Goal: Task Accomplishment & Management: Manage account settings

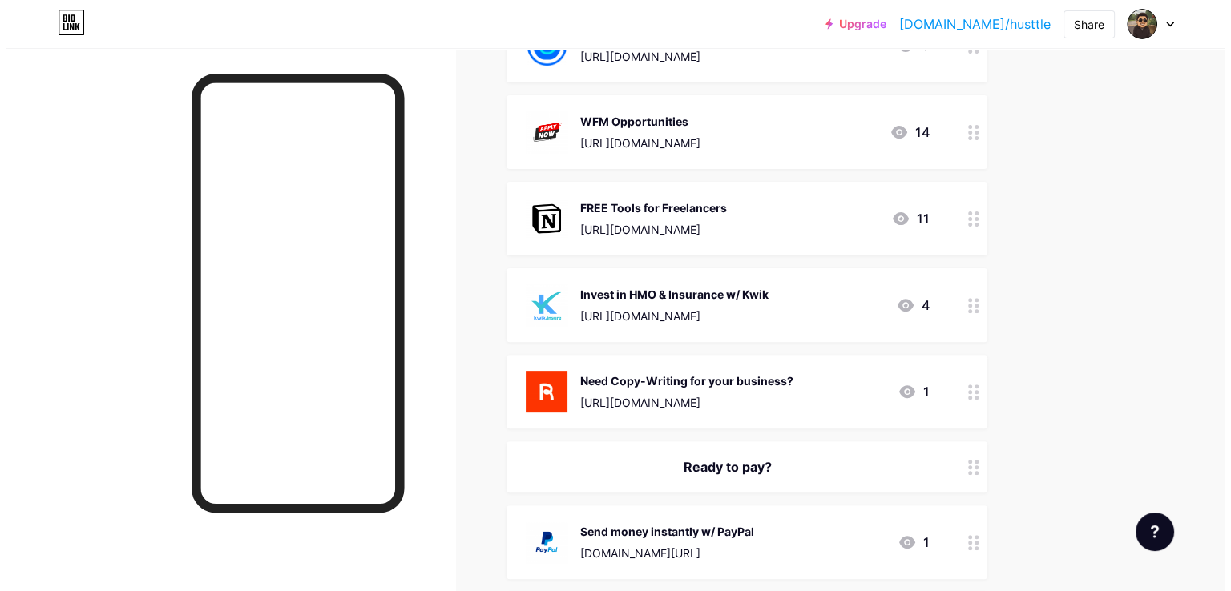
scroll to position [401, 0]
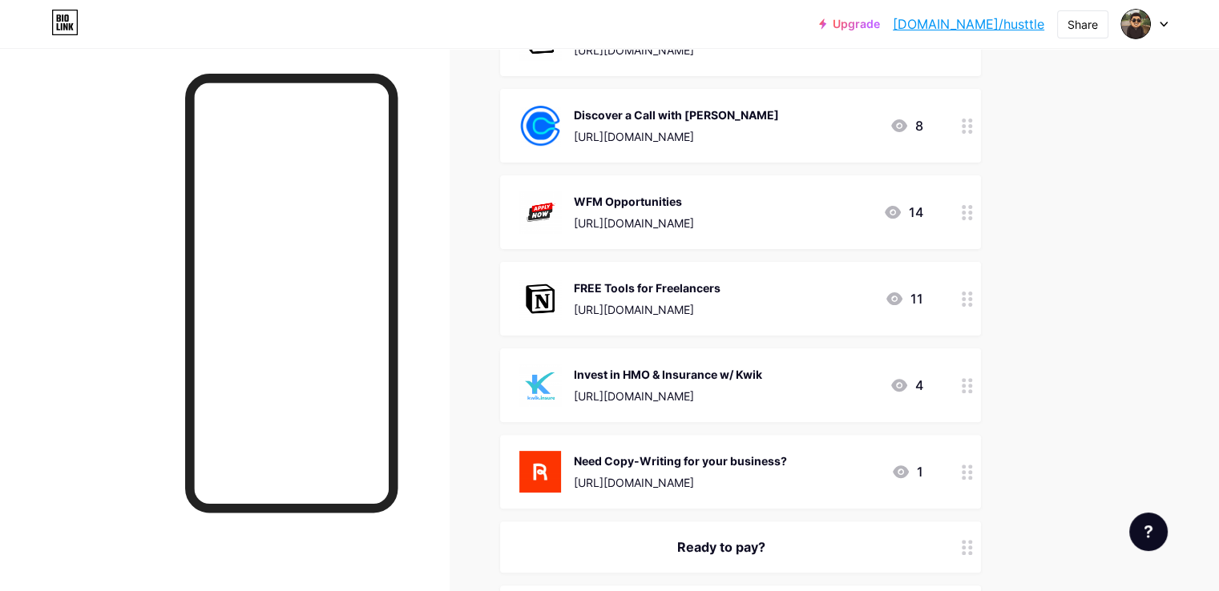
click at [973, 207] on icon at bounding box center [966, 212] width 11 height 15
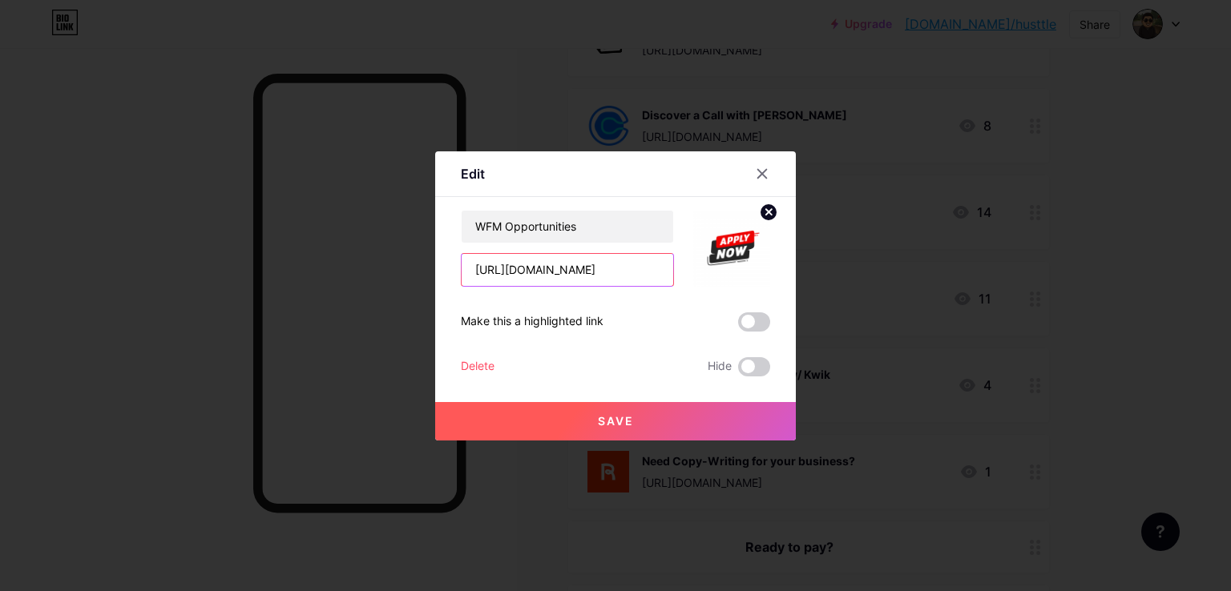
click at [547, 276] on input "[URL][DOMAIN_NAME]" at bounding box center [567, 270] width 212 height 32
paste input "Searching-for-a-remote-job-288e42b26a0f806890aefef8b47e1c46"
type input "[URL][DOMAIN_NAME]"
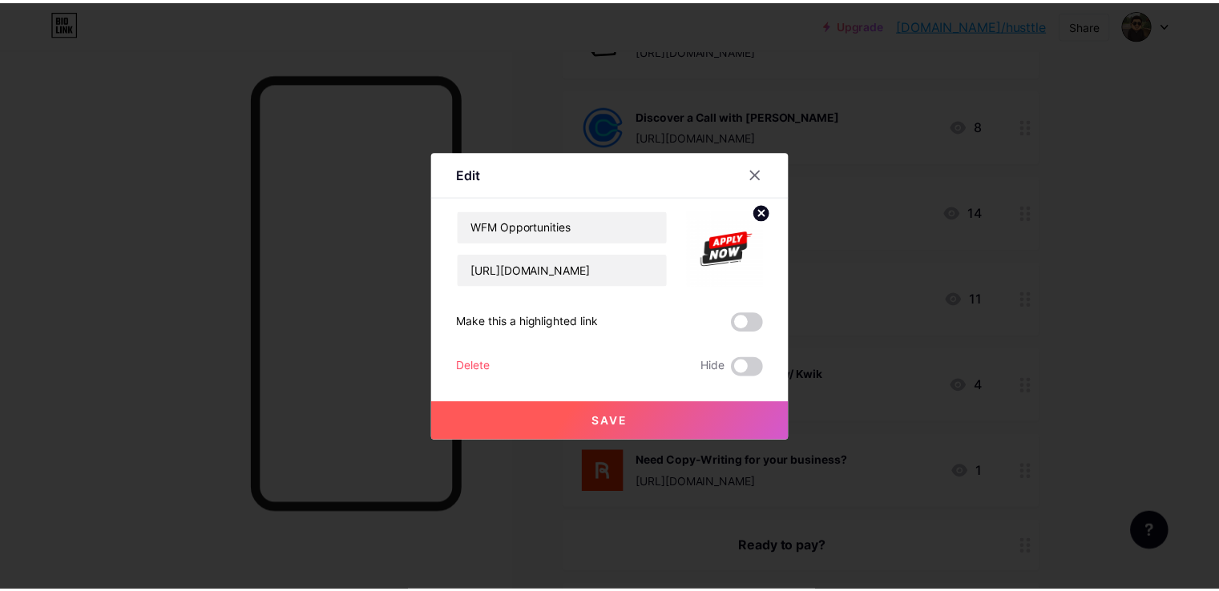
scroll to position [0, 0]
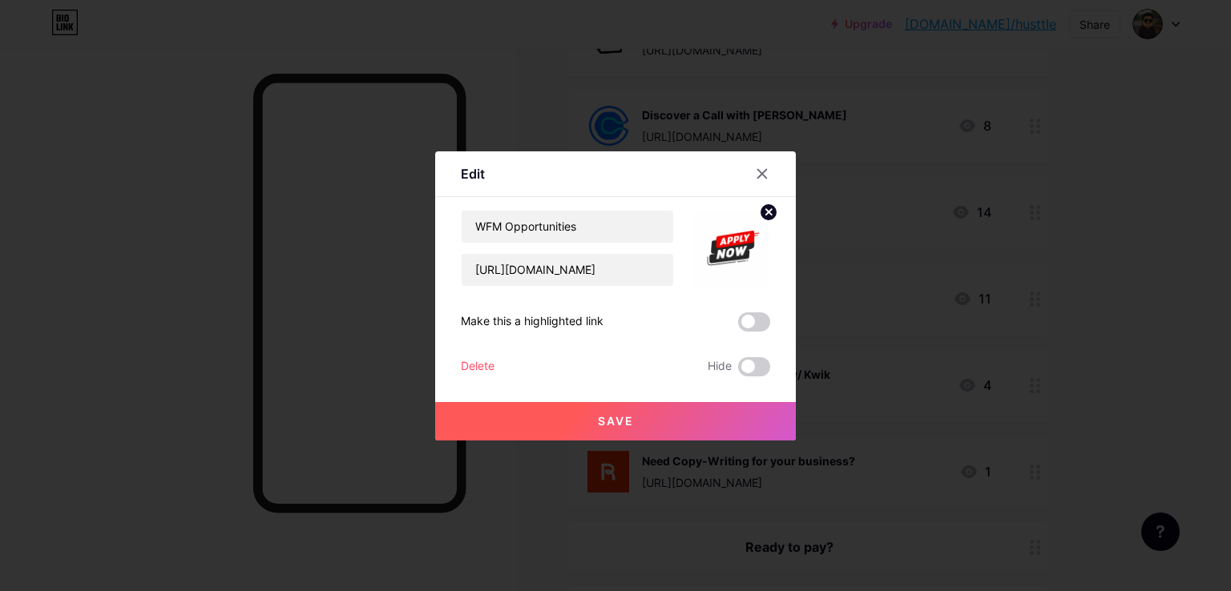
click at [481, 365] on div "Delete" at bounding box center [478, 366] width 34 height 19
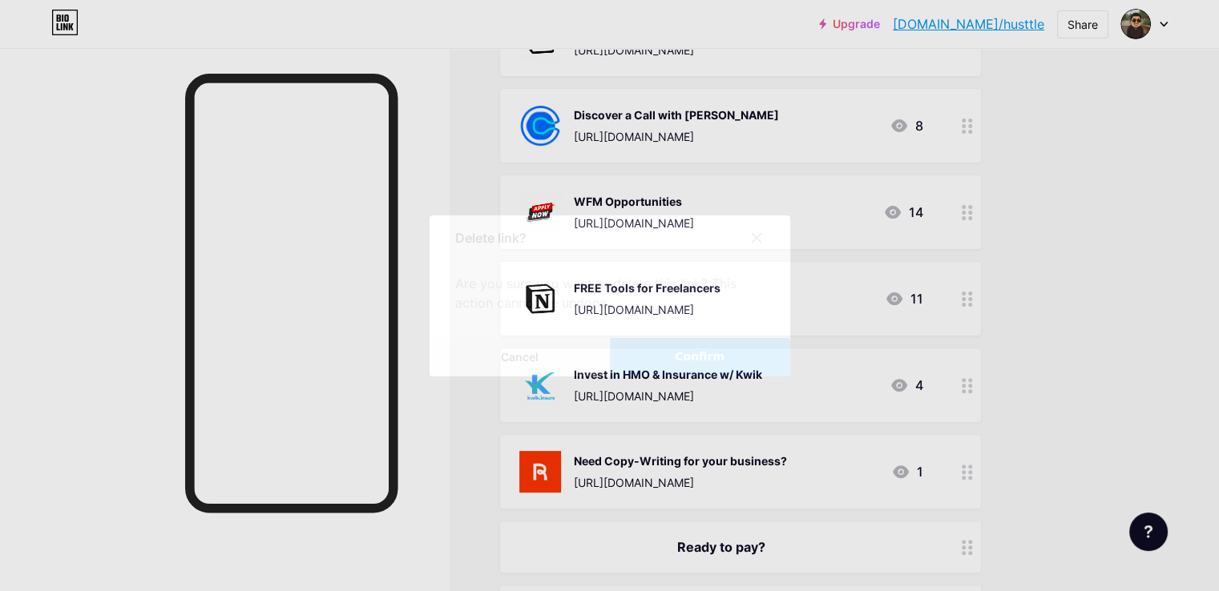
click at [684, 377] on div at bounding box center [609, 295] width 1219 height 591
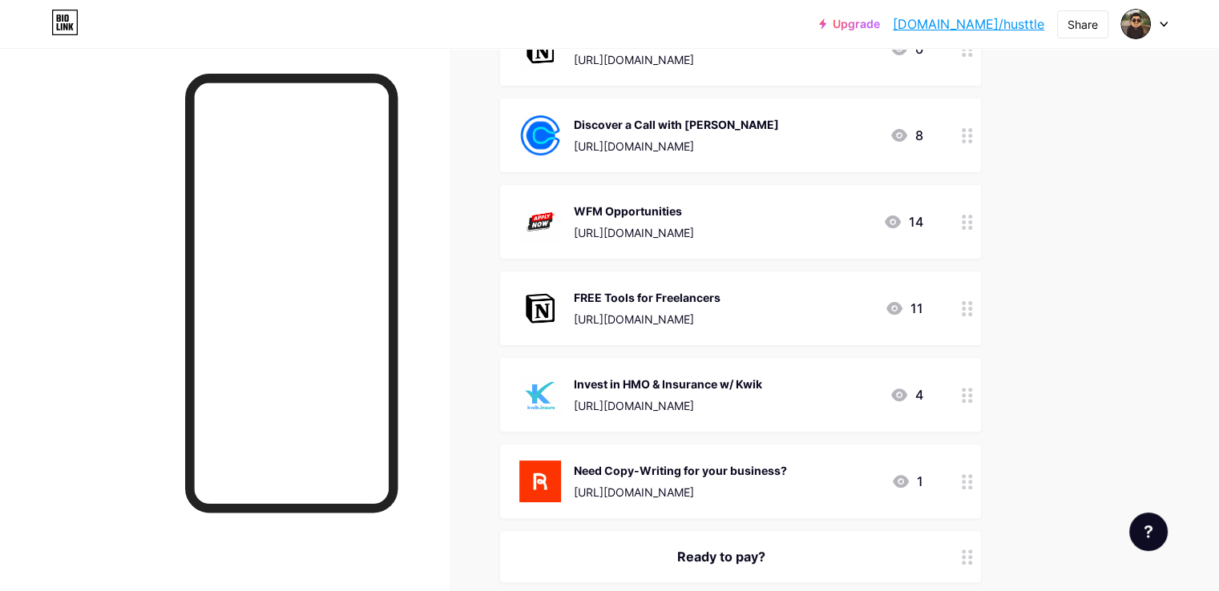
scroll to position [401, 0]
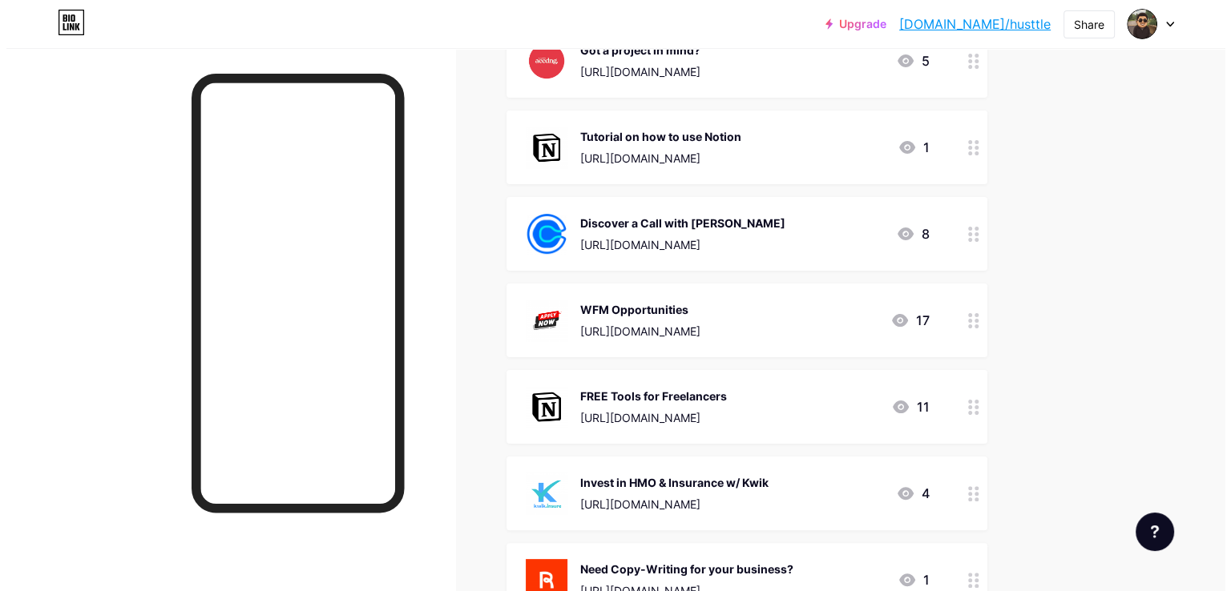
scroll to position [320, 0]
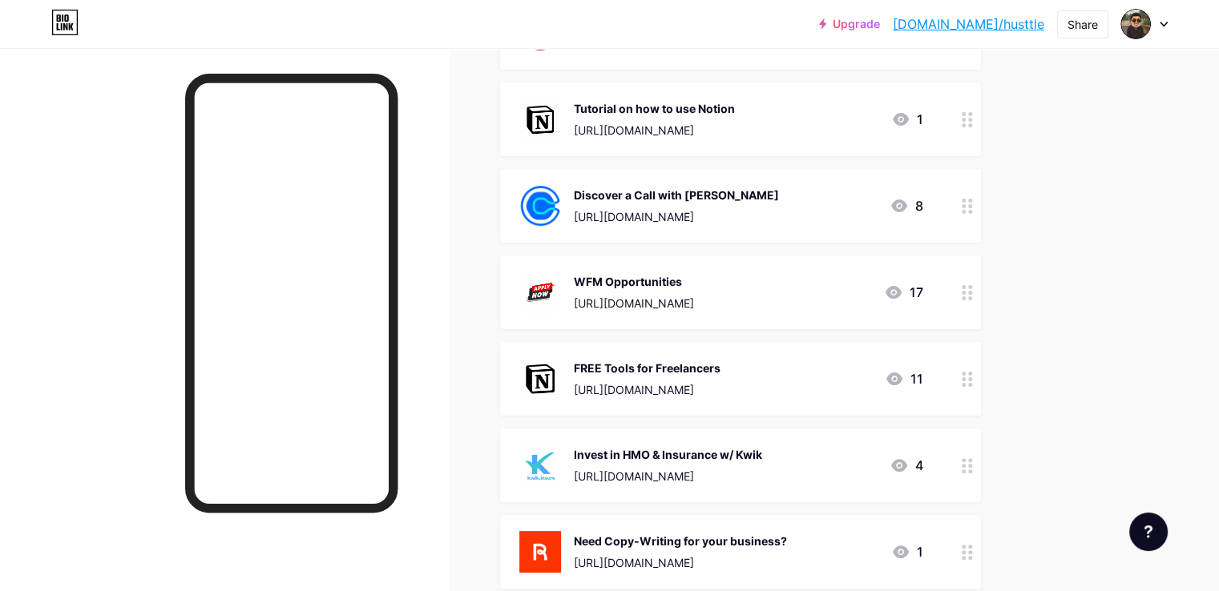
click at [965, 292] on circle at bounding box center [963, 293] width 4 height 4
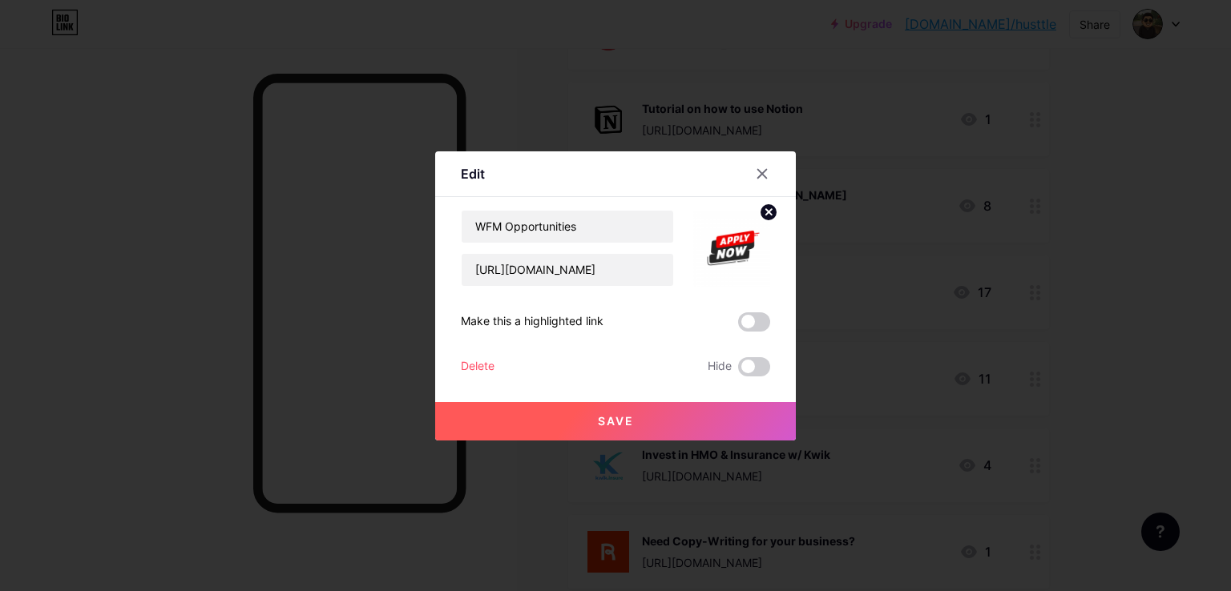
click at [472, 357] on div "WFM Opportunities [URL][DOMAIN_NAME] Make this a highlighted link Delete Hide S…" at bounding box center [615, 293] width 309 height 167
click at [473, 362] on div "Delete" at bounding box center [478, 366] width 34 height 19
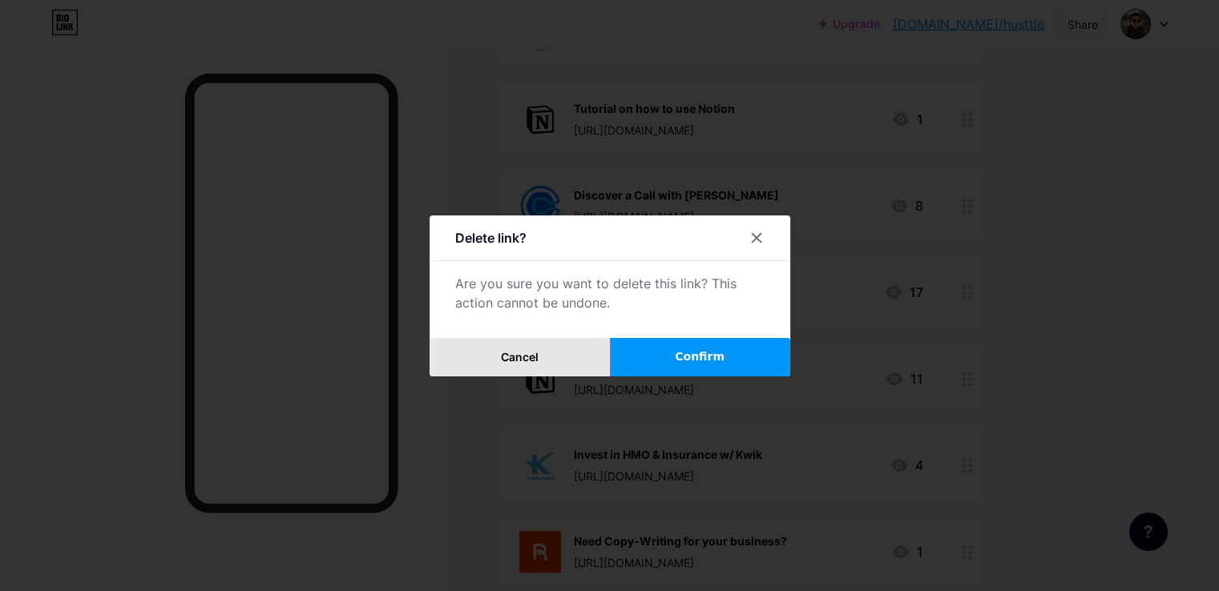
click at [533, 353] on span "Cancel" at bounding box center [520, 357] width 38 height 14
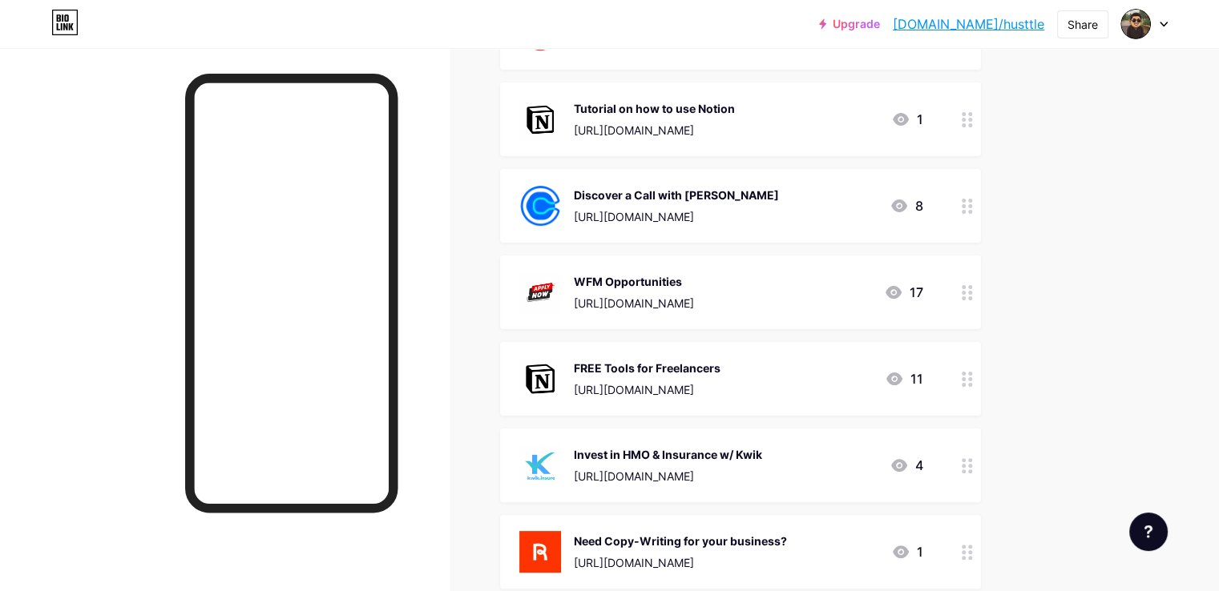
click at [981, 293] on div at bounding box center [966, 293] width 27 height 74
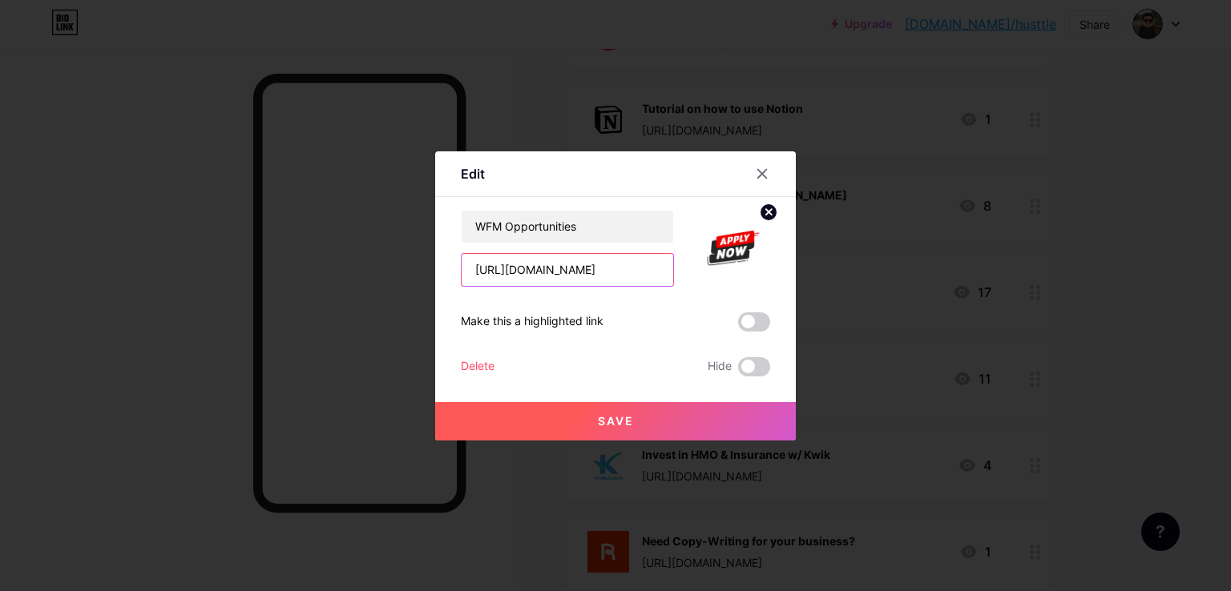
click at [576, 276] on input "[URL][DOMAIN_NAME]" at bounding box center [567, 270] width 212 height 32
paste input "Searching-for-a-remote-job-288e42b26a0f806890aefef8b47e1c46"
type input "[URL][DOMAIN_NAME]"
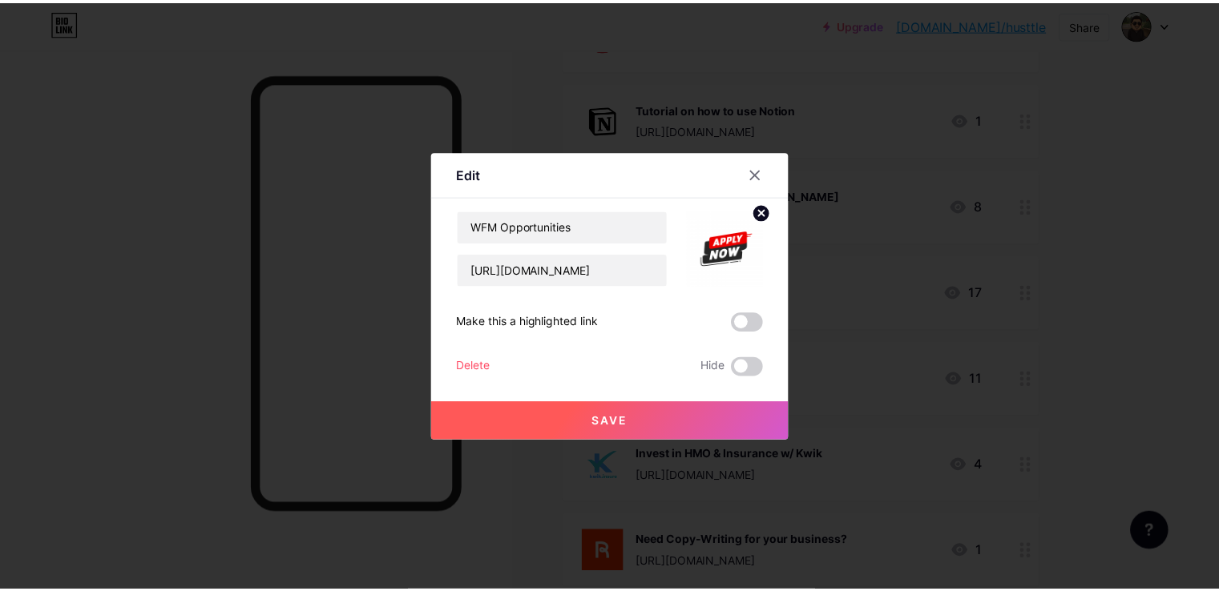
scroll to position [0, 0]
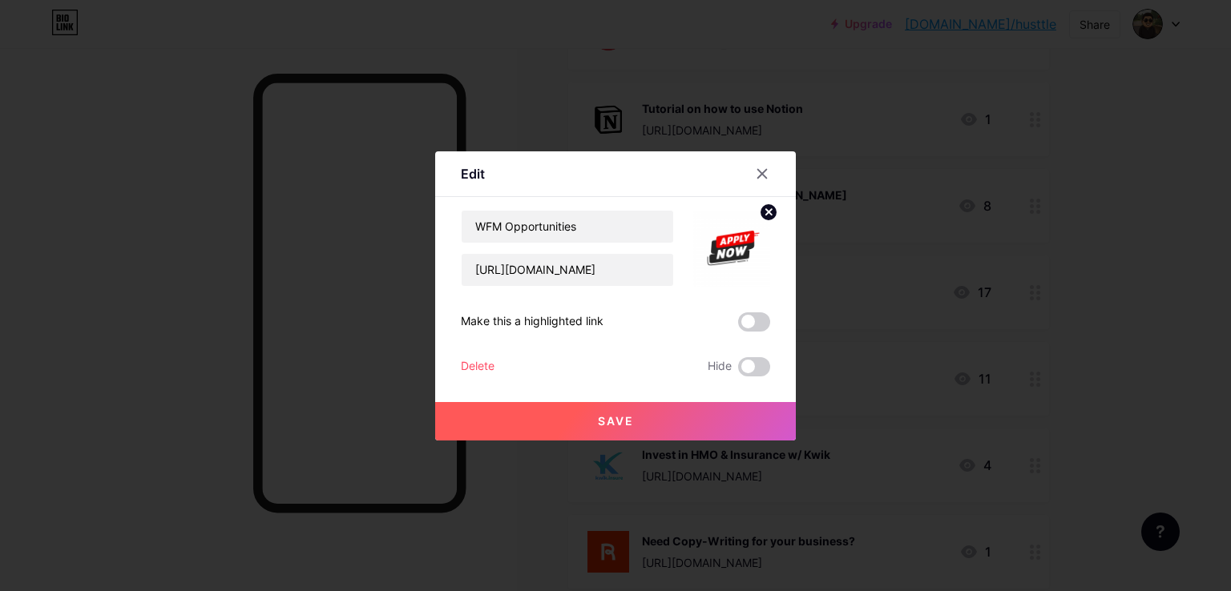
click at [623, 420] on span "Save" at bounding box center [616, 421] width 36 height 14
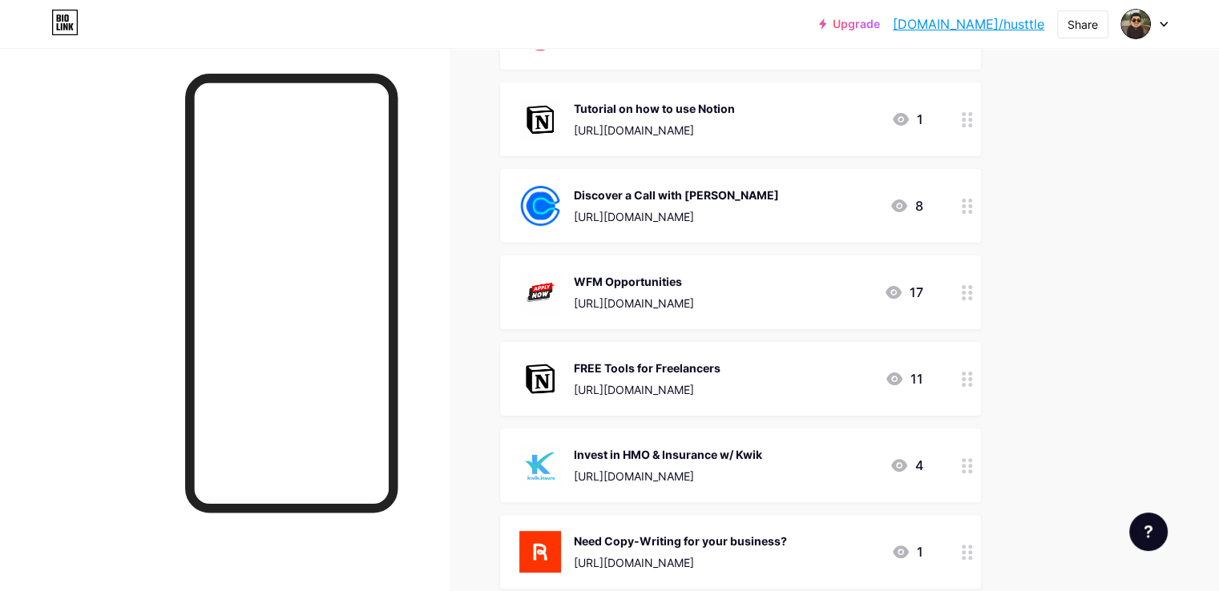
click at [1000, 28] on link "[DOMAIN_NAME]/husttle" at bounding box center [967, 23] width 151 height 19
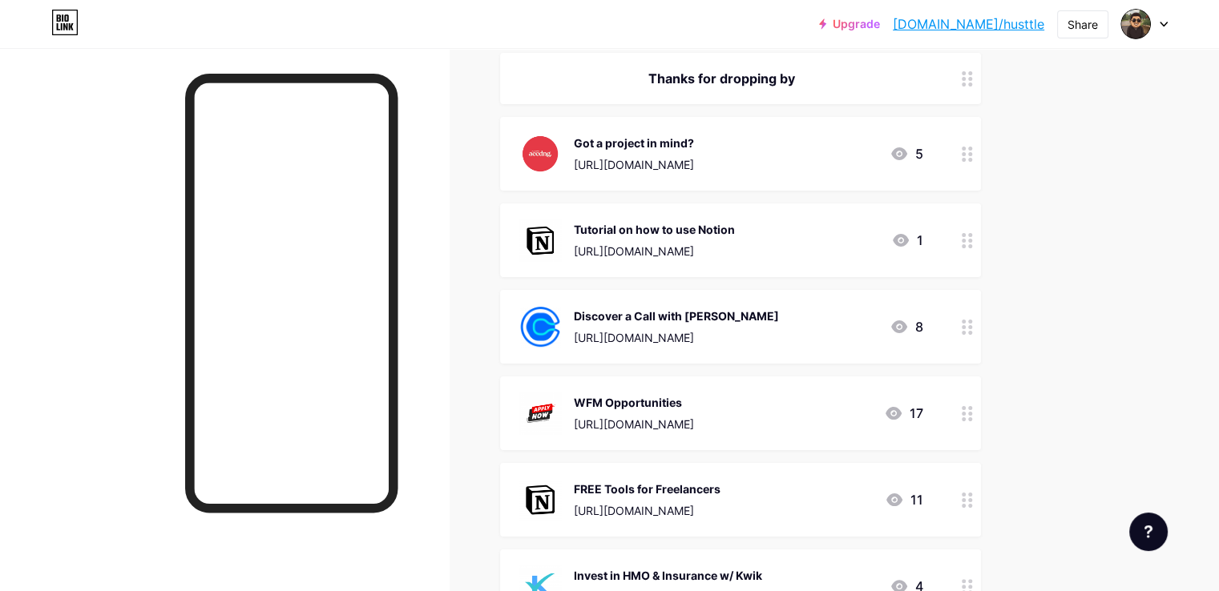
scroll to position [240, 0]
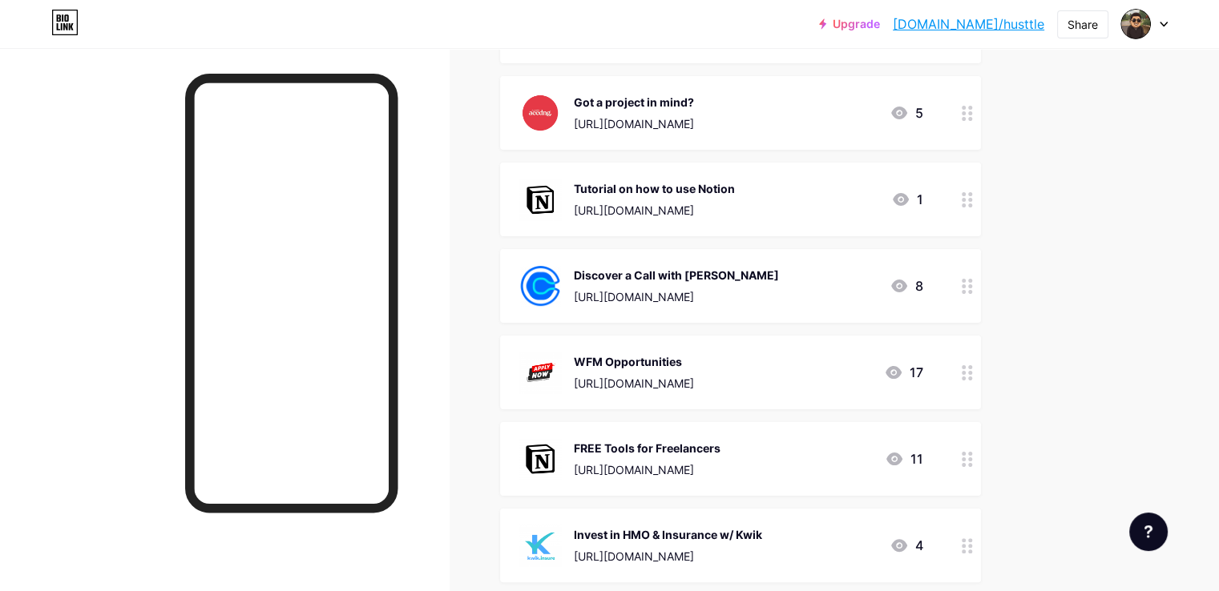
click at [965, 371] on circle at bounding box center [963, 373] width 4 height 4
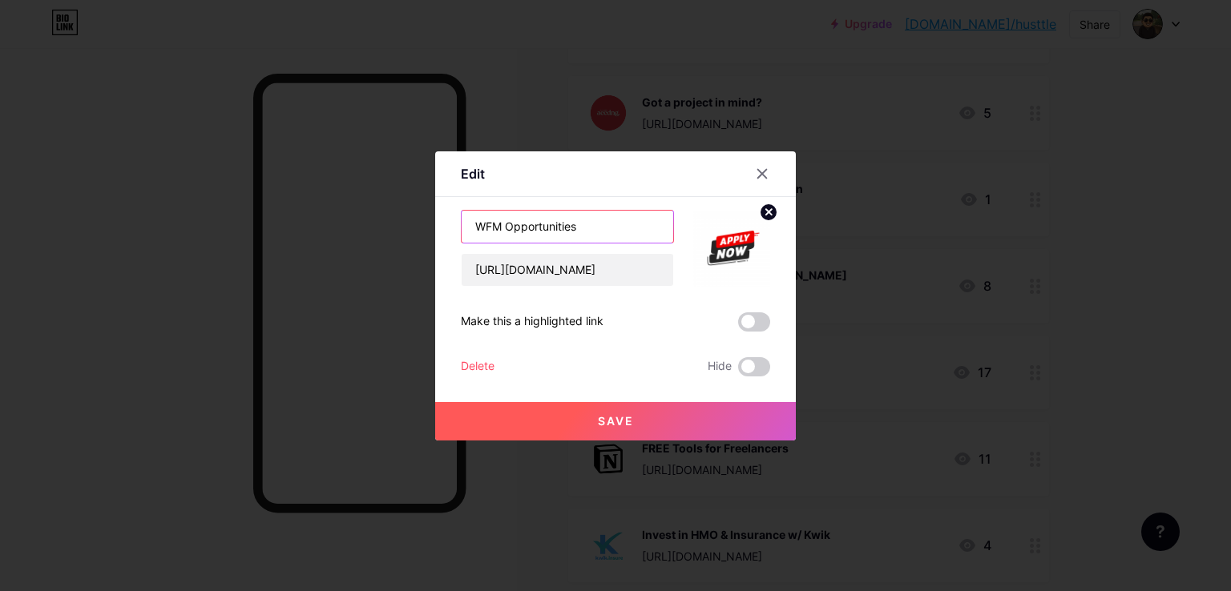
click at [504, 225] on input "WFM Opportunities" at bounding box center [567, 227] width 212 height 32
paste input "Searching for a remote job?"
type input "Searching for a remote job?"
click at [531, 414] on button "Save" at bounding box center [615, 421] width 361 height 38
